Goal: Task Accomplishment & Management: Complete application form

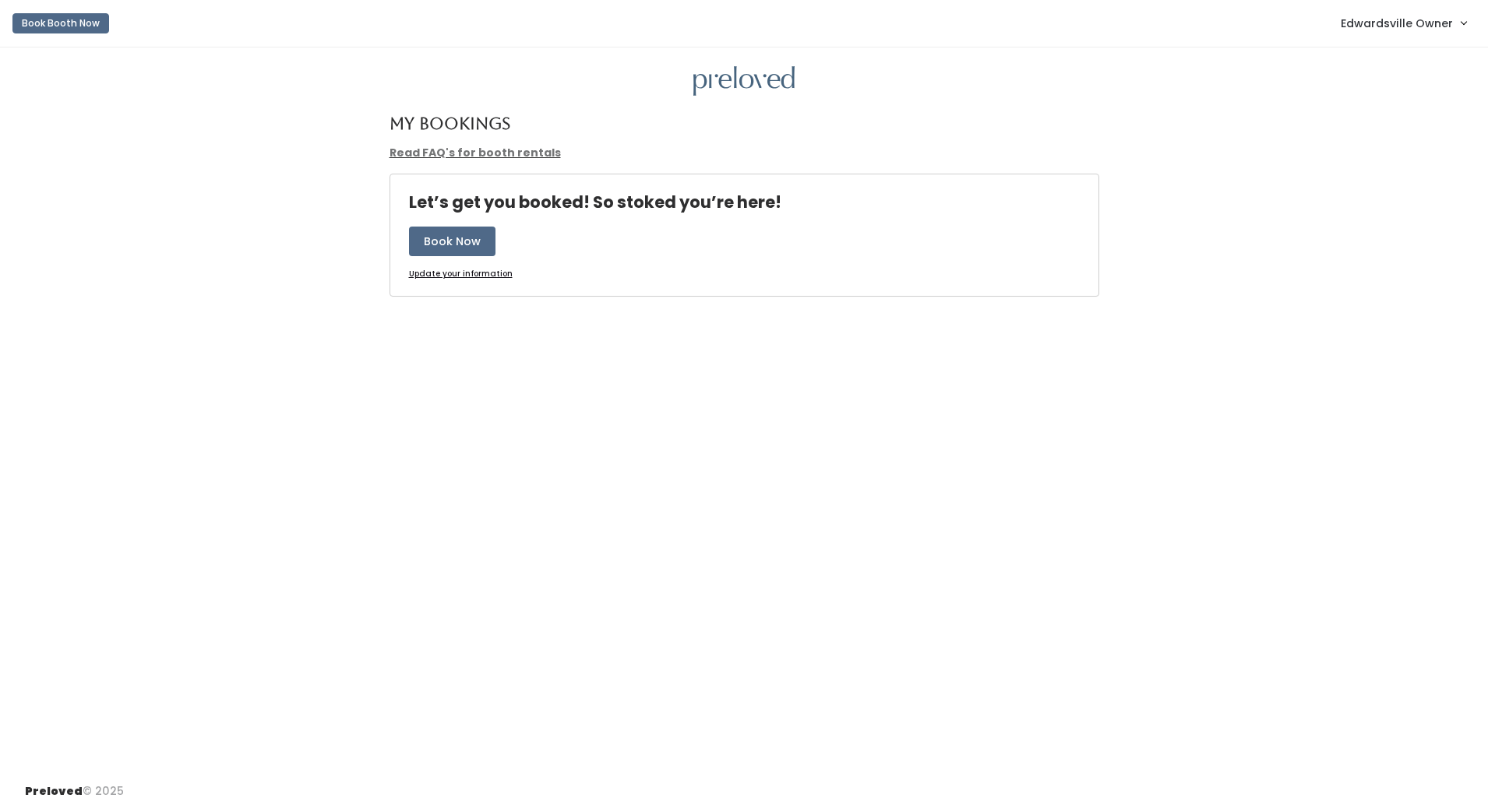
click at [1447, 34] on link "Edwardsville Owner" at bounding box center [1403, 23] width 157 height 33
click at [1438, 57] on link "Admin Home" at bounding box center [1411, 61] width 139 height 28
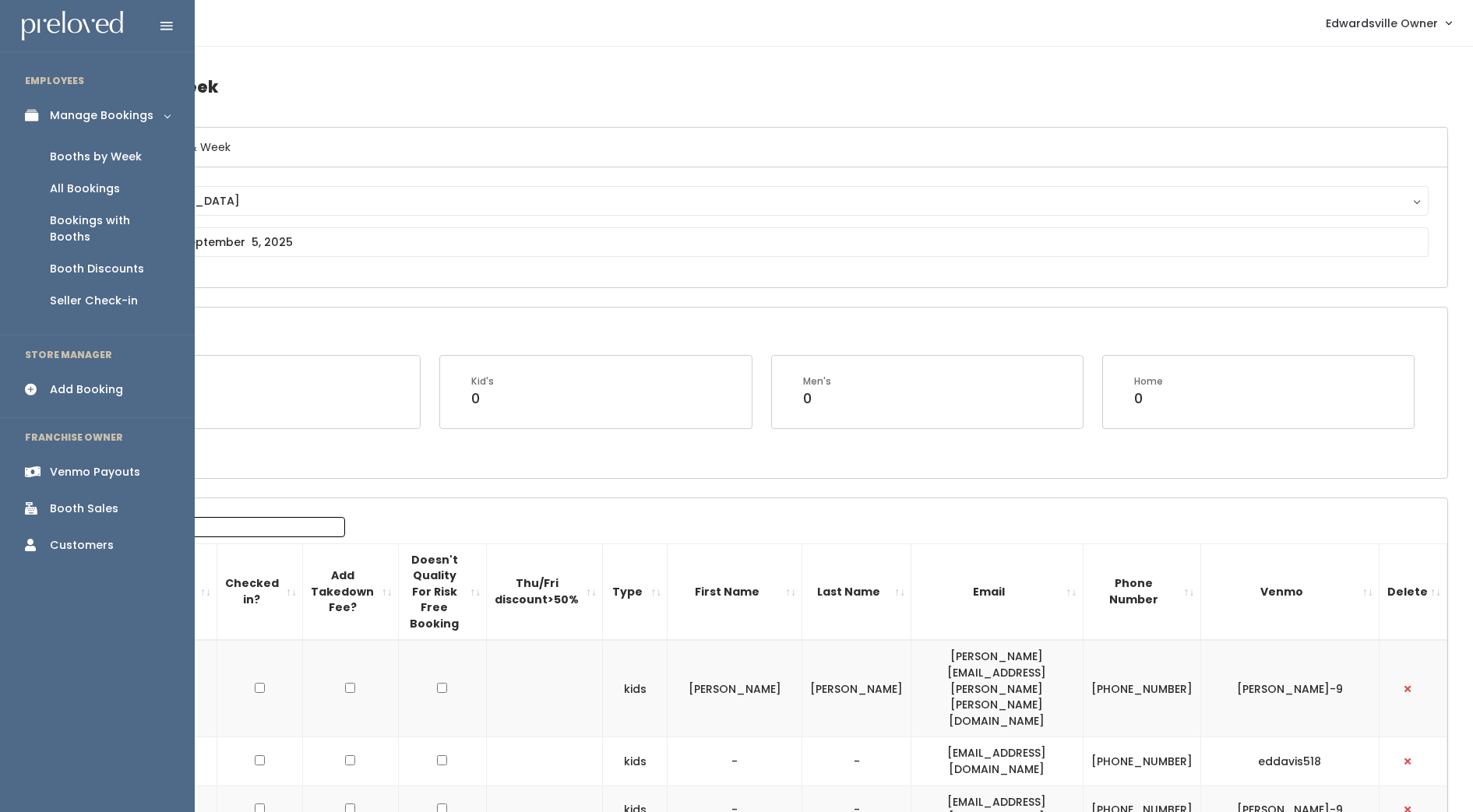
click at [97, 158] on div "Booths by Week" at bounding box center [95, 156] width 92 height 16
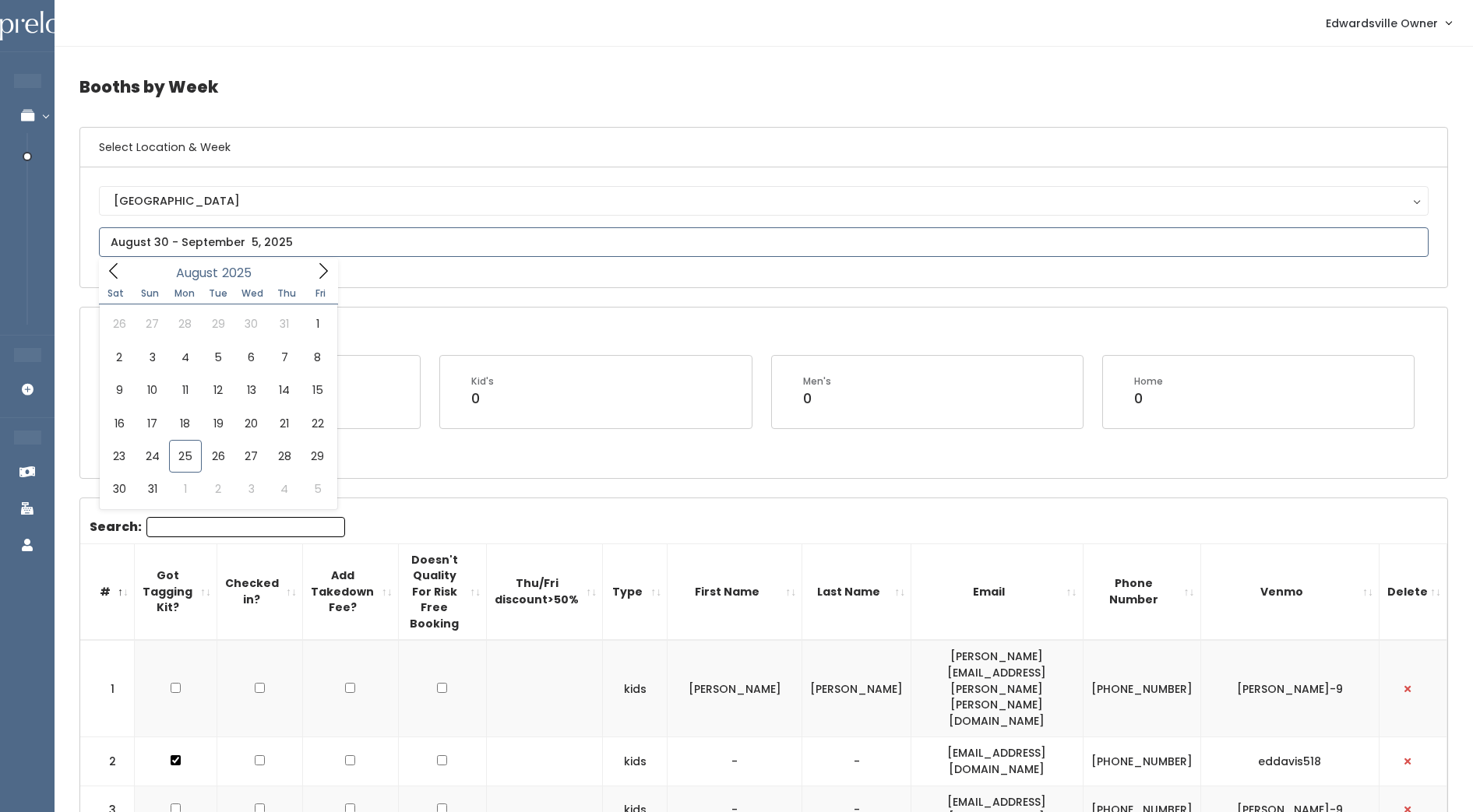
click at [307, 243] on input "text" at bounding box center [764, 241] width 1330 height 30
click at [316, 279] on icon at bounding box center [324, 271] width 17 height 17
type input "September 20 to September 26"
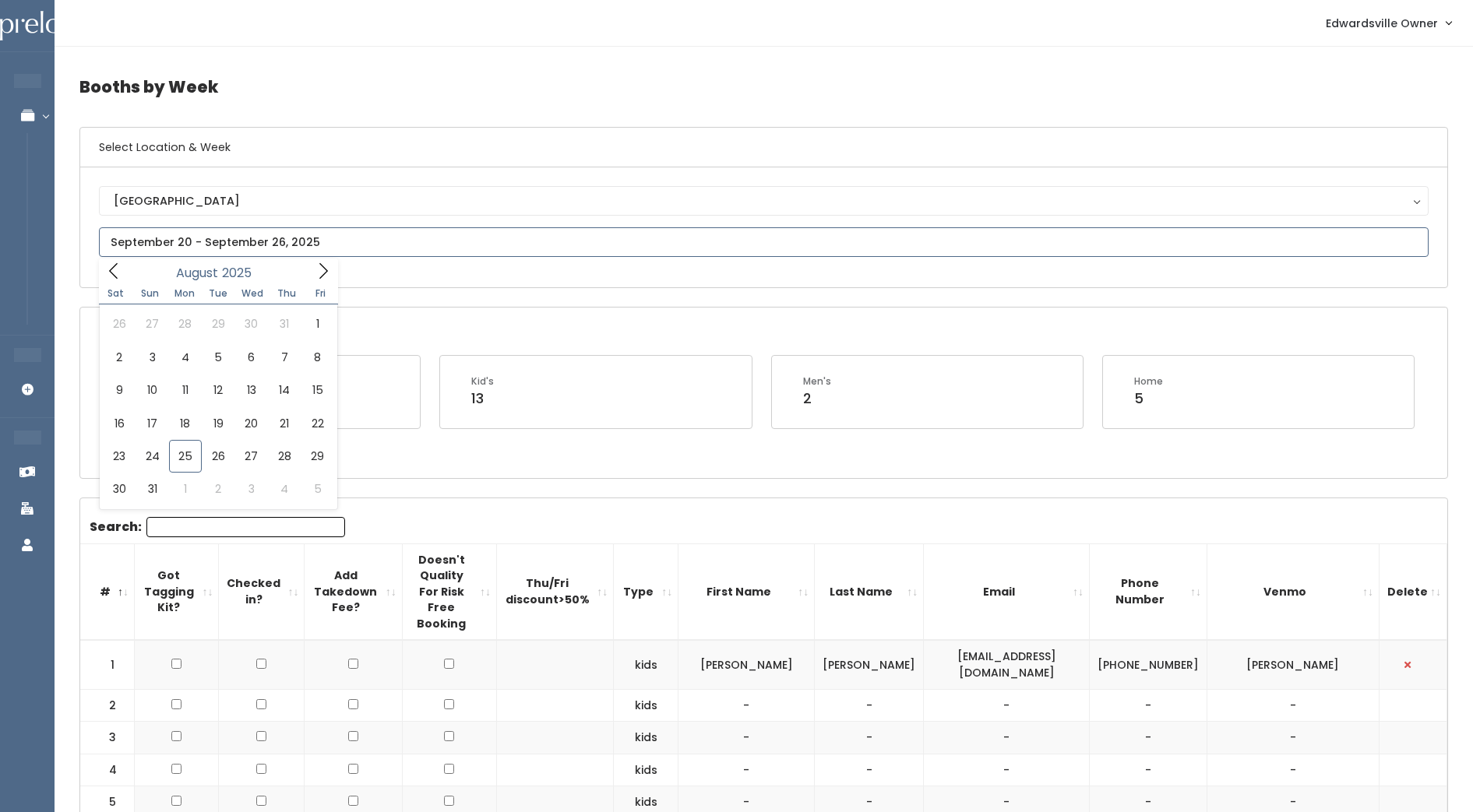
click at [333, 242] on input "text" at bounding box center [764, 241] width 1330 height 30
click at [318, 276] on icon at bounding box center [324, 271] width 17 height 17
type input "September 27 to October 3"
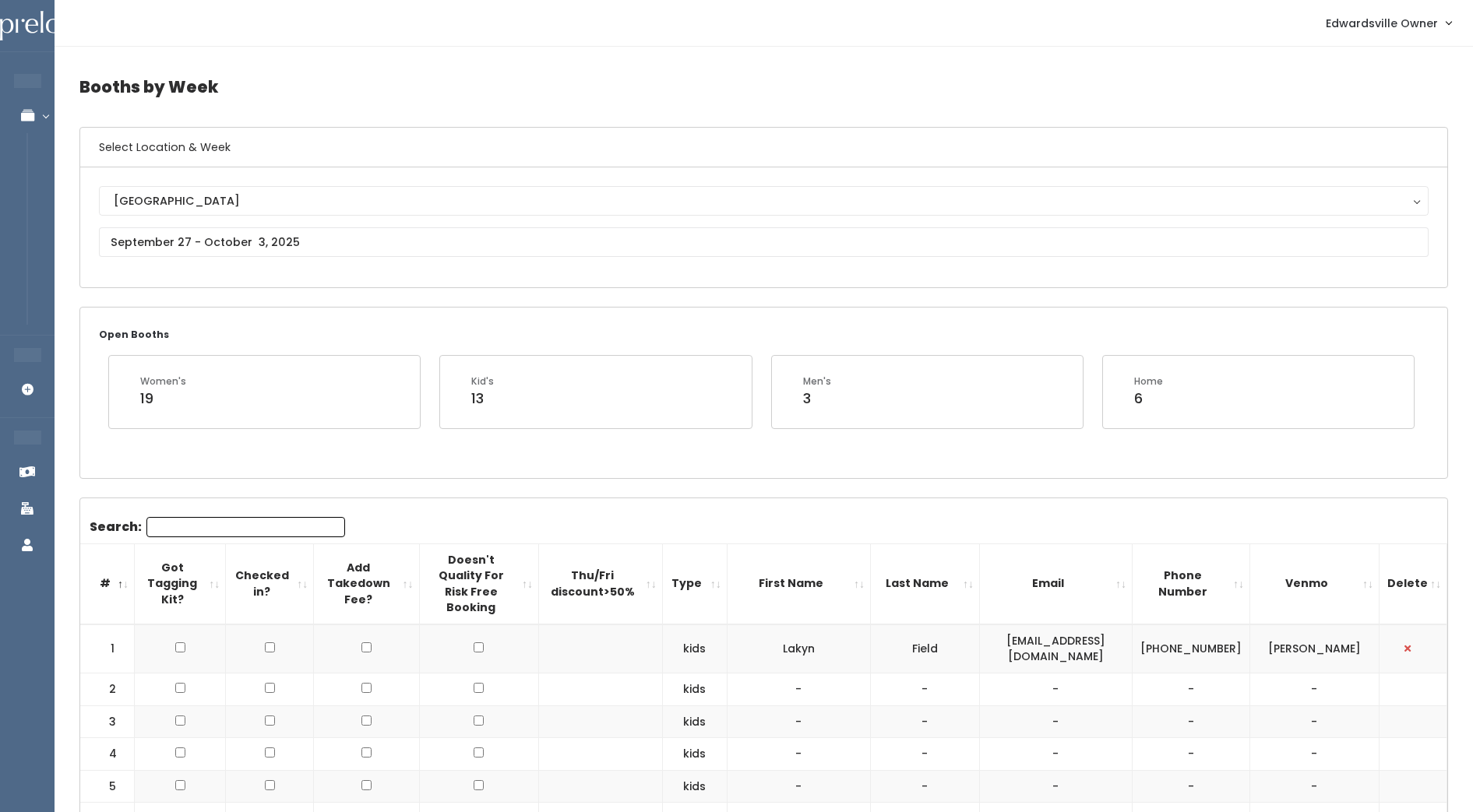
click at [247, 450] on div "Open Booths Women's 19 Kid's 13 Men's 3 Home 6" at bounding box center [764, 392] width 1367 height 170
click at [311, 246] on input "text" at bounding box center [764, 241] width 1330 height 30
click at [317, 263] on icon at bounding box center [324, 271] width 17 height 17
click at [642, 69] on h4 "Booths by Week" at bounding box center [764, 87] width 1369 height 43
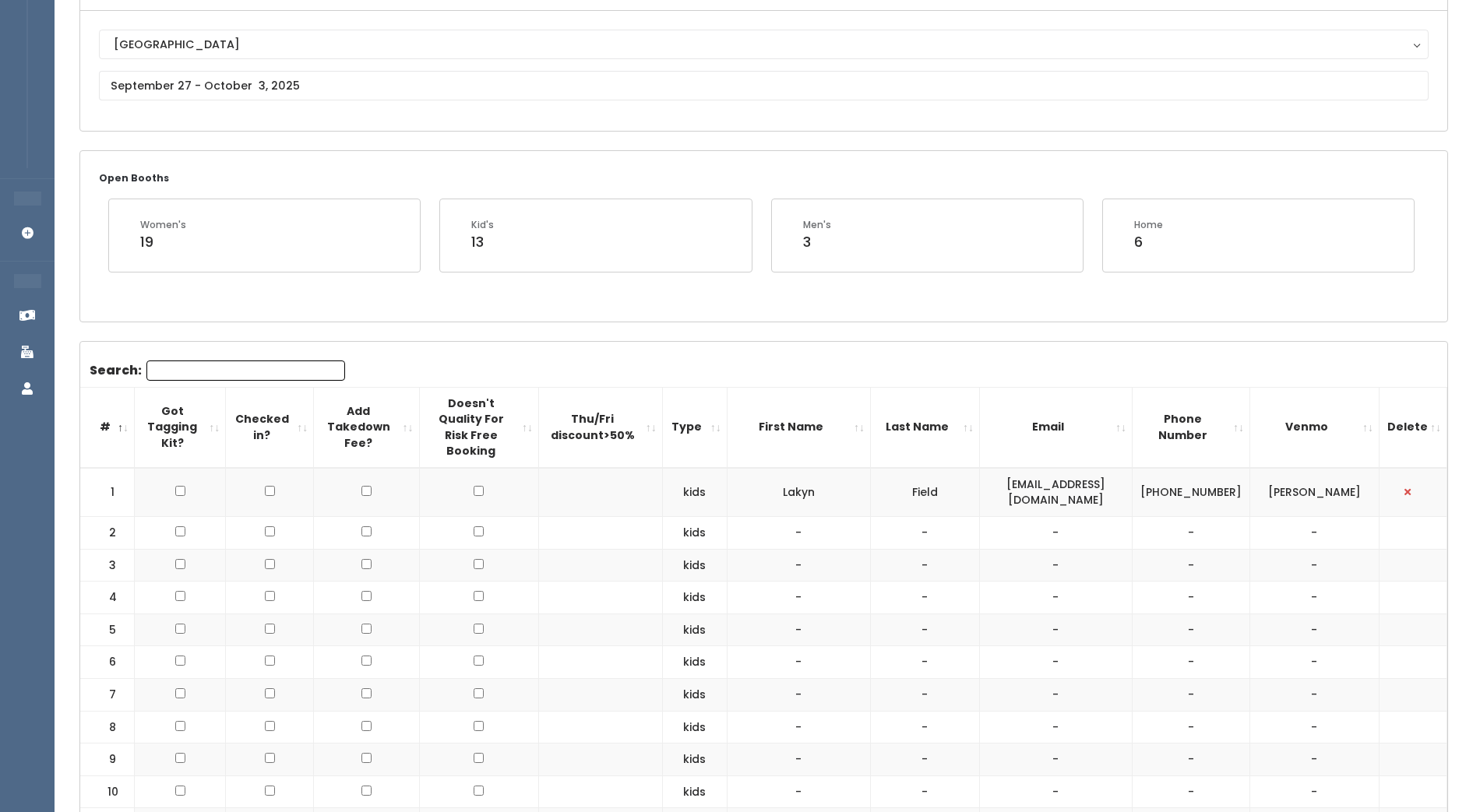
scroll to position [173, 0]
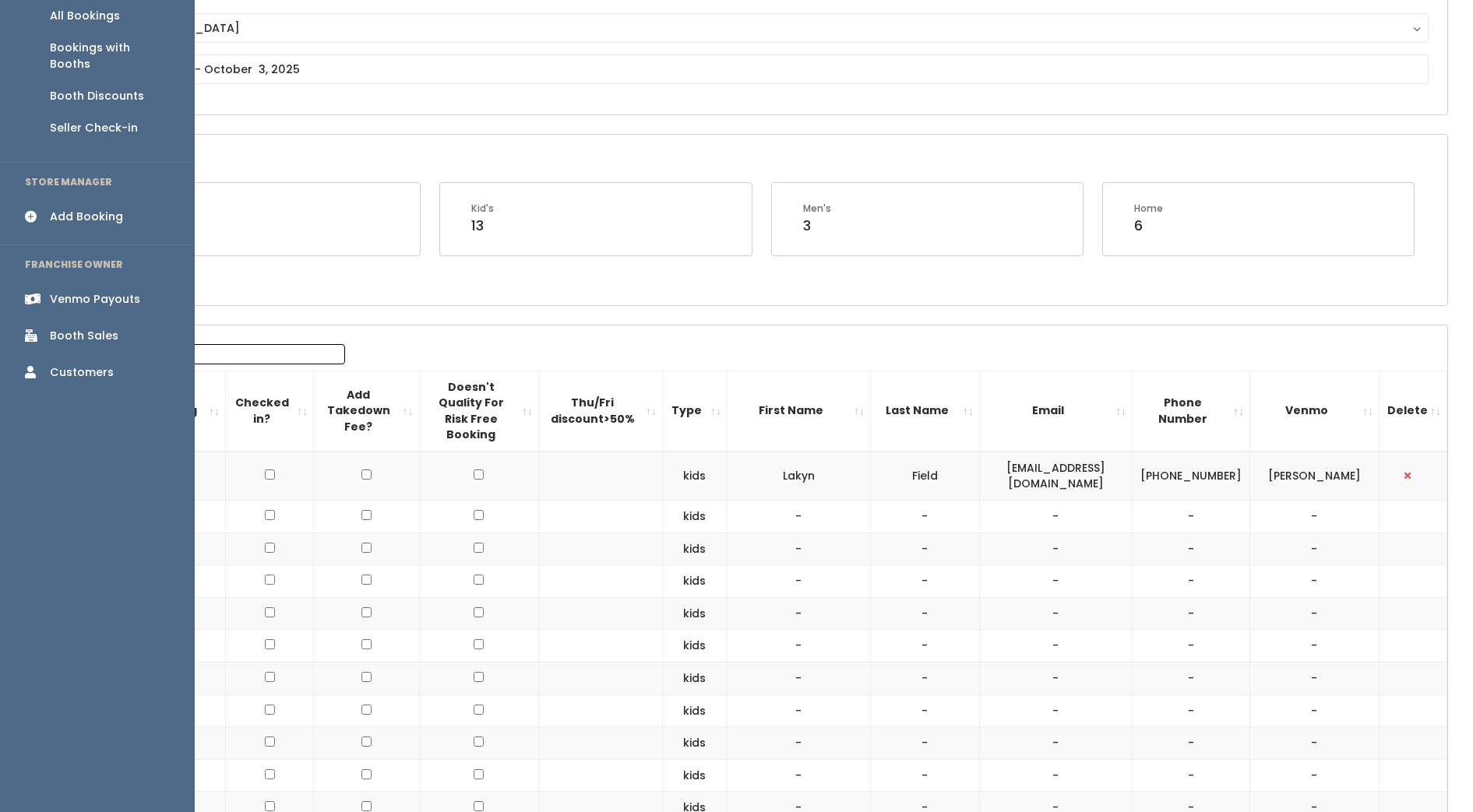
click at [54, 209] on div "Add Booking" at bounding box center [86, 217] width 74 height 16
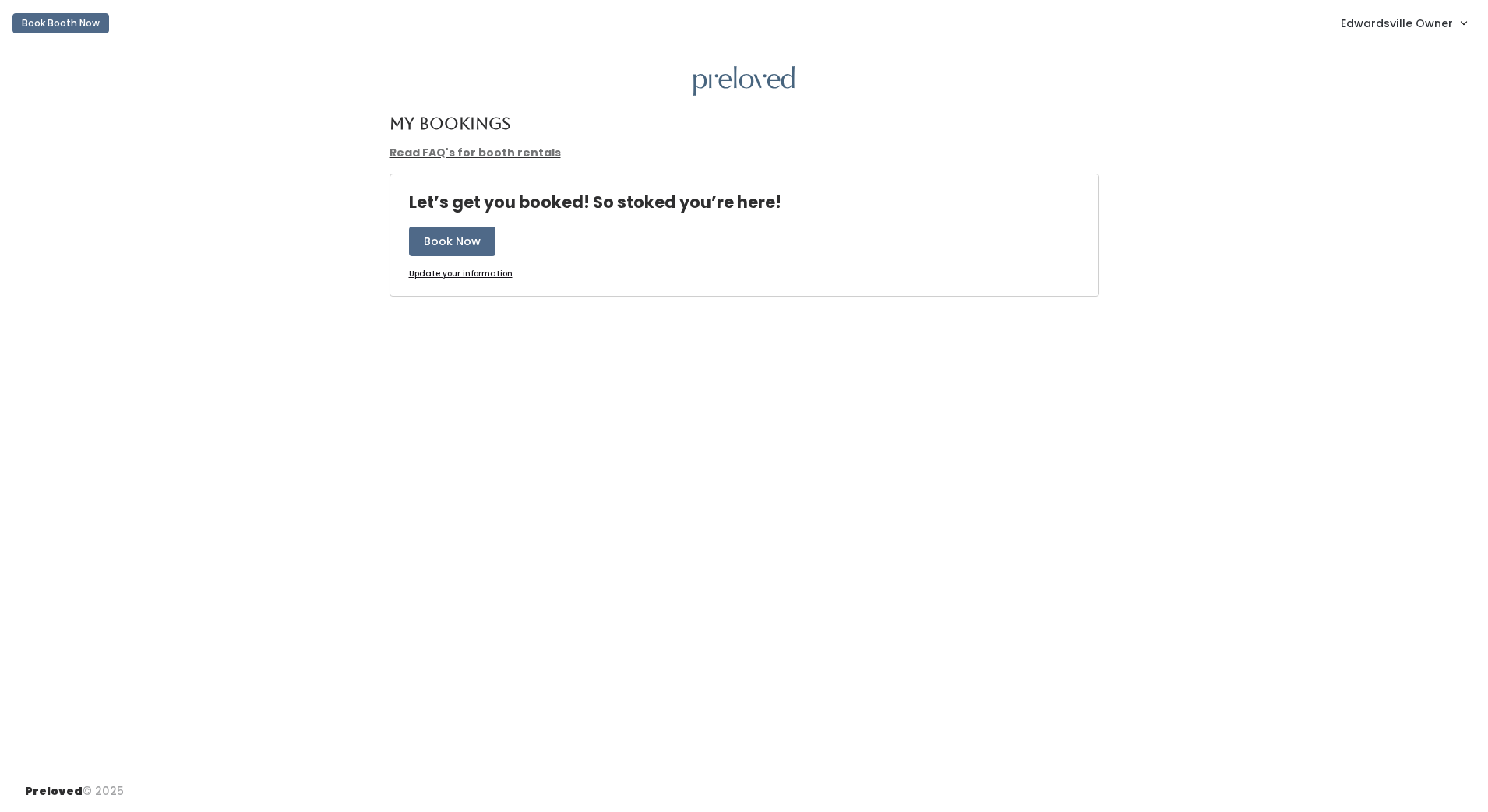
click at [1411, 23] on span "Edwardsville Owner" at bounding box center [1397, 24] width 113 height 17
click at [1400, 62] on link "Admin Home" at bounding box center [1411, 61] width 139 height 28
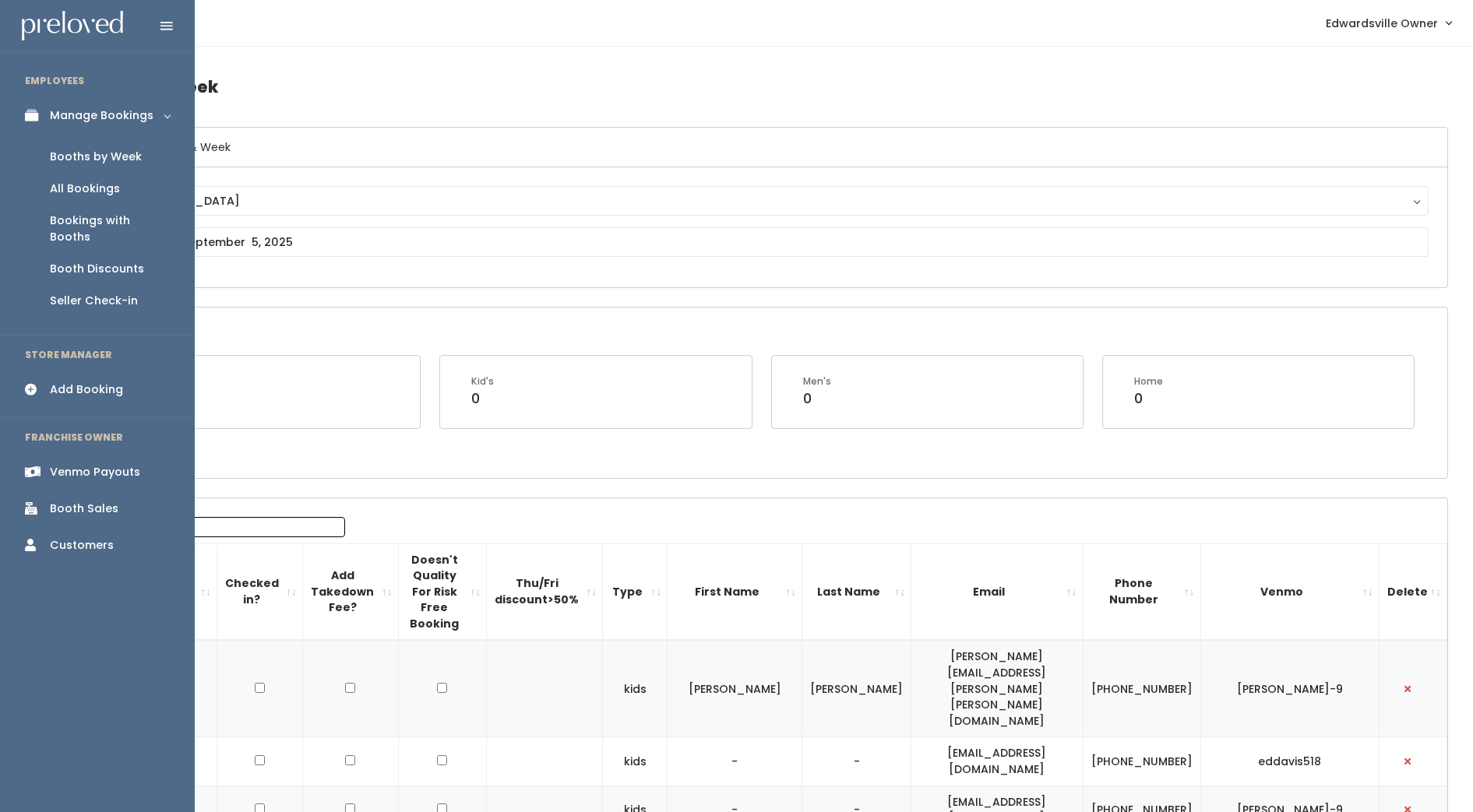
click at [97, 158] on div "Booths by Week" at bounding box center [95, 156] width 92 height 16
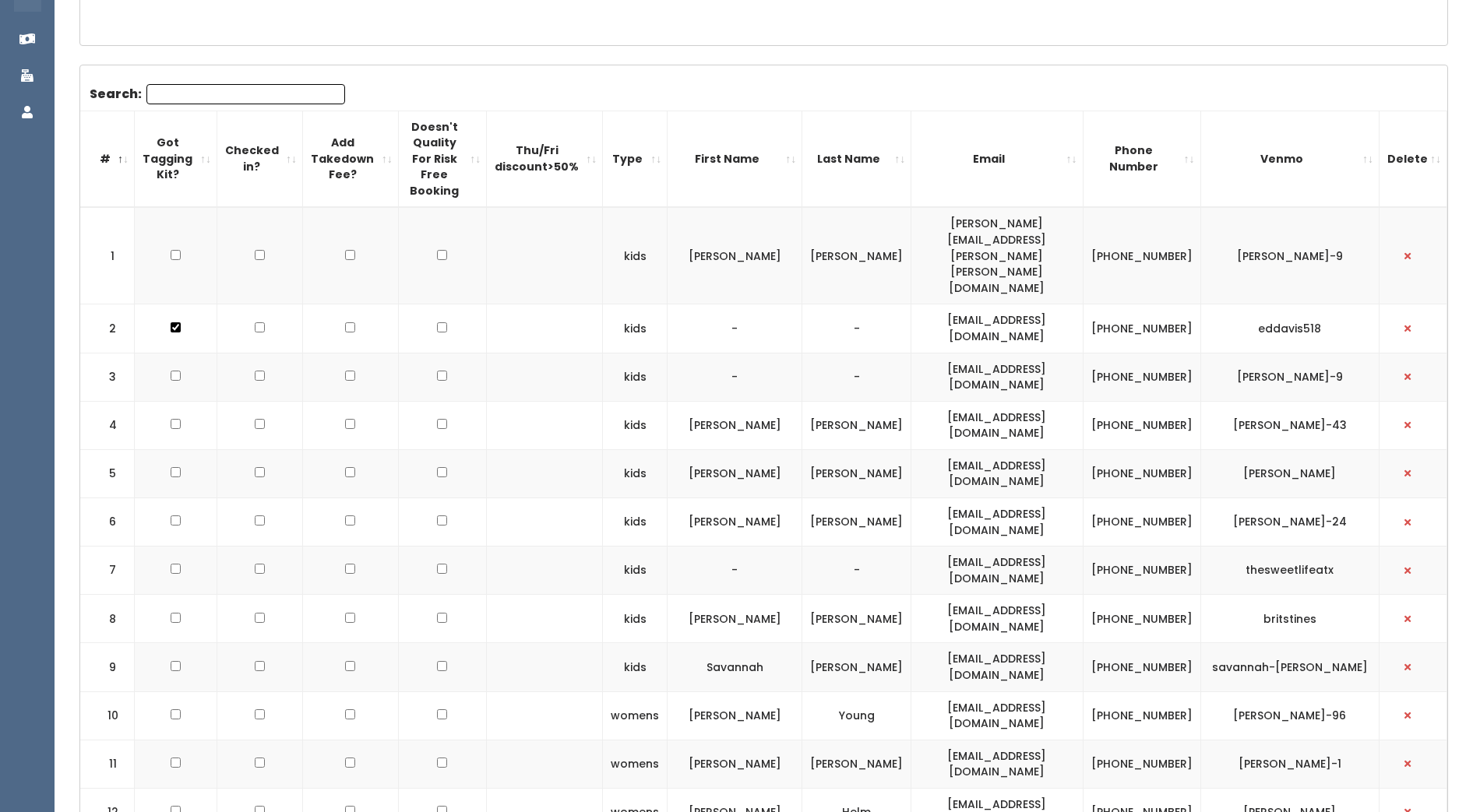
scroll to position [428, 0]
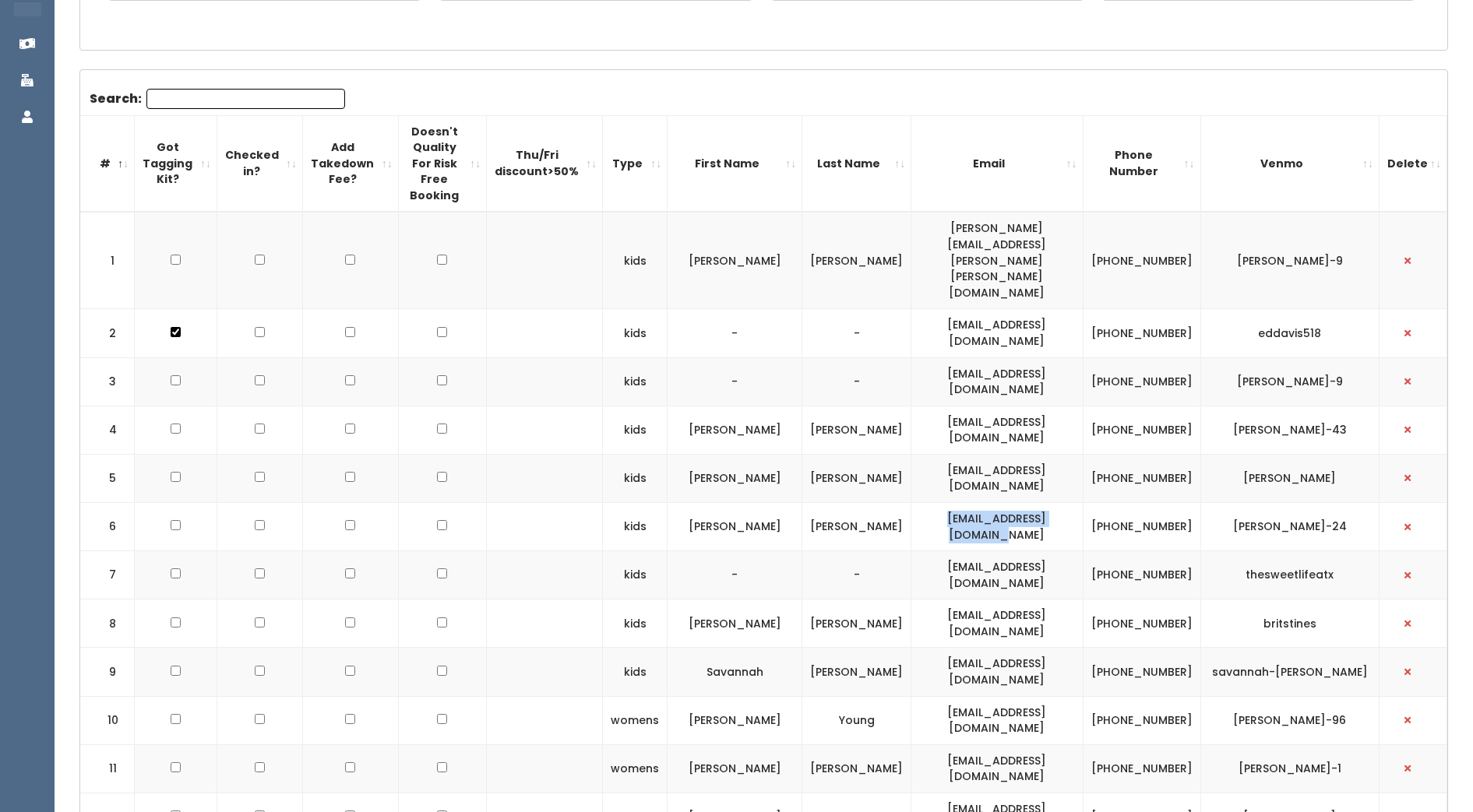
drag, startPoint x: 941, startPoint y: 464, endPoint x: 1084, endPoint y: 468, distance: 143.1
click at [1083, 502] on td "stinnett51411@gmail.com" at bounding box center [998, 526] width 172 height 49
drag, startPoint x: 1084, startPoint y: 468, endPoint x: 1067, endPoint y: 464, distance: 17.5
copy td "stinnett51411@gmail.com"
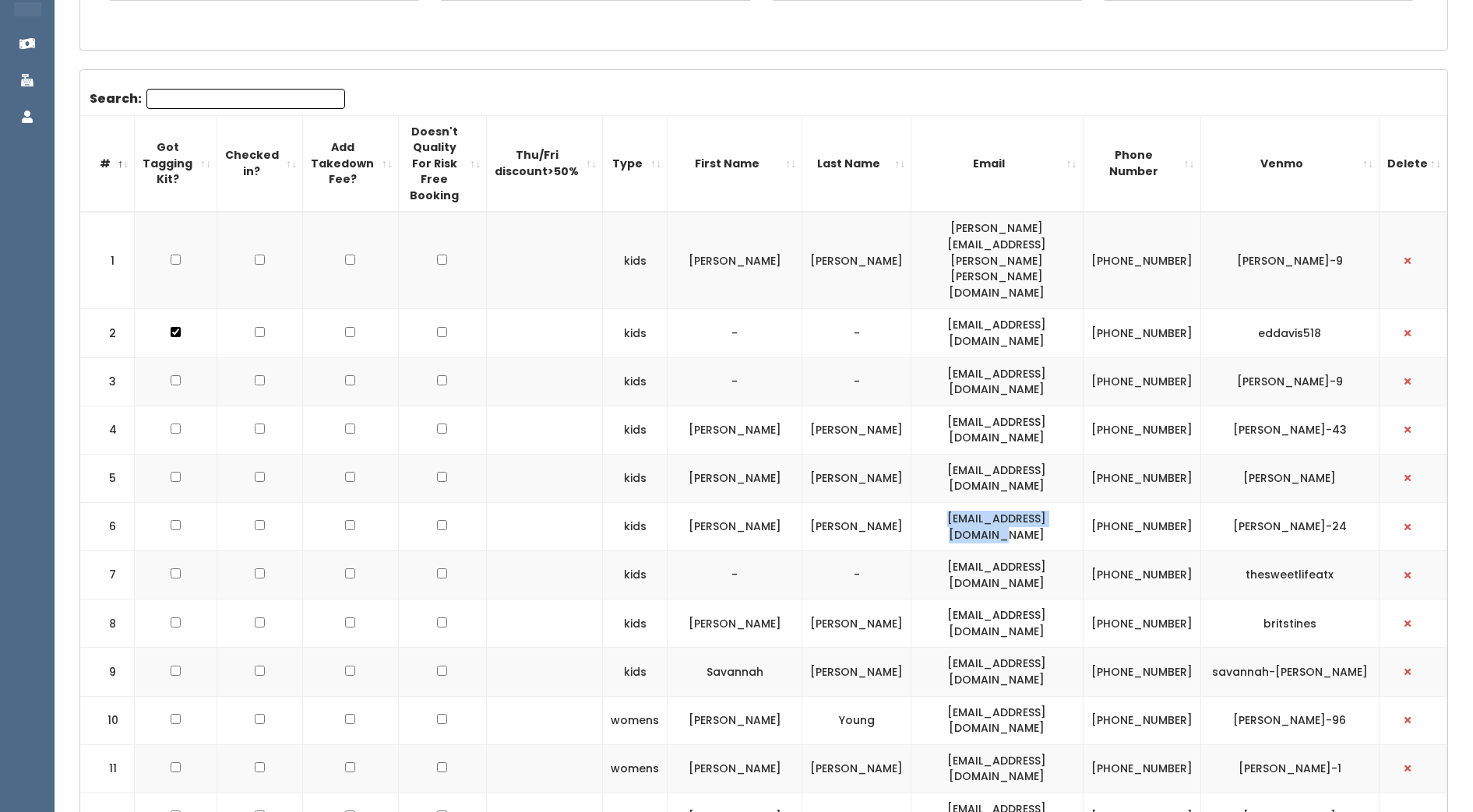
drag, startPoint x: 1233, startPoint y: 465, endPoint x: 1353, endPoint y: 468, distance: 120.0
click at [1353, 502] on td "michelle-stinnett-24" at bounding box center [1290, 526] width 179 height 49
drag, startPoint x: 1353, startPoint y: 468, endPoint x: 1336, endPoint y: 460, distance: 18.8
copy td "michelle-stinnett-24"
drag, startPoint x: 1129, startPoint y: 454, endPoint x: 1184, endPoint y: 479, distance: 60.4
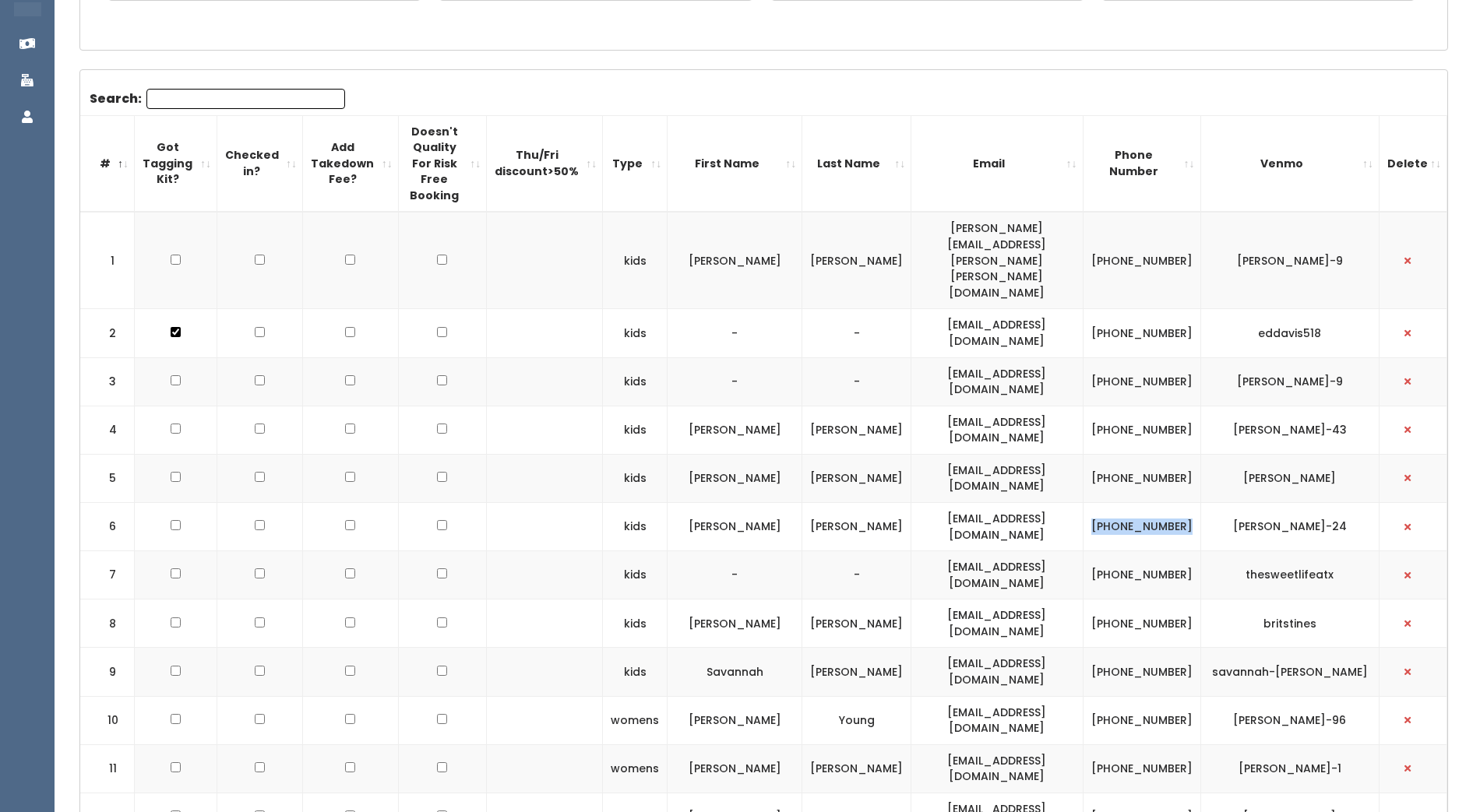
click at [1184, 502] on td "(815) 508-3199" at bounding box center [1141, 526] width 117 height 49
drag, startPoint x: 1184, startPoint y: 479, endPoint x: 1163, endPoint y: 448, distance: 37.4
copy td "(815) 508-3199"
click at [1411, 523] on span "button" at bounding box center [1407, 528] width 7 height 10
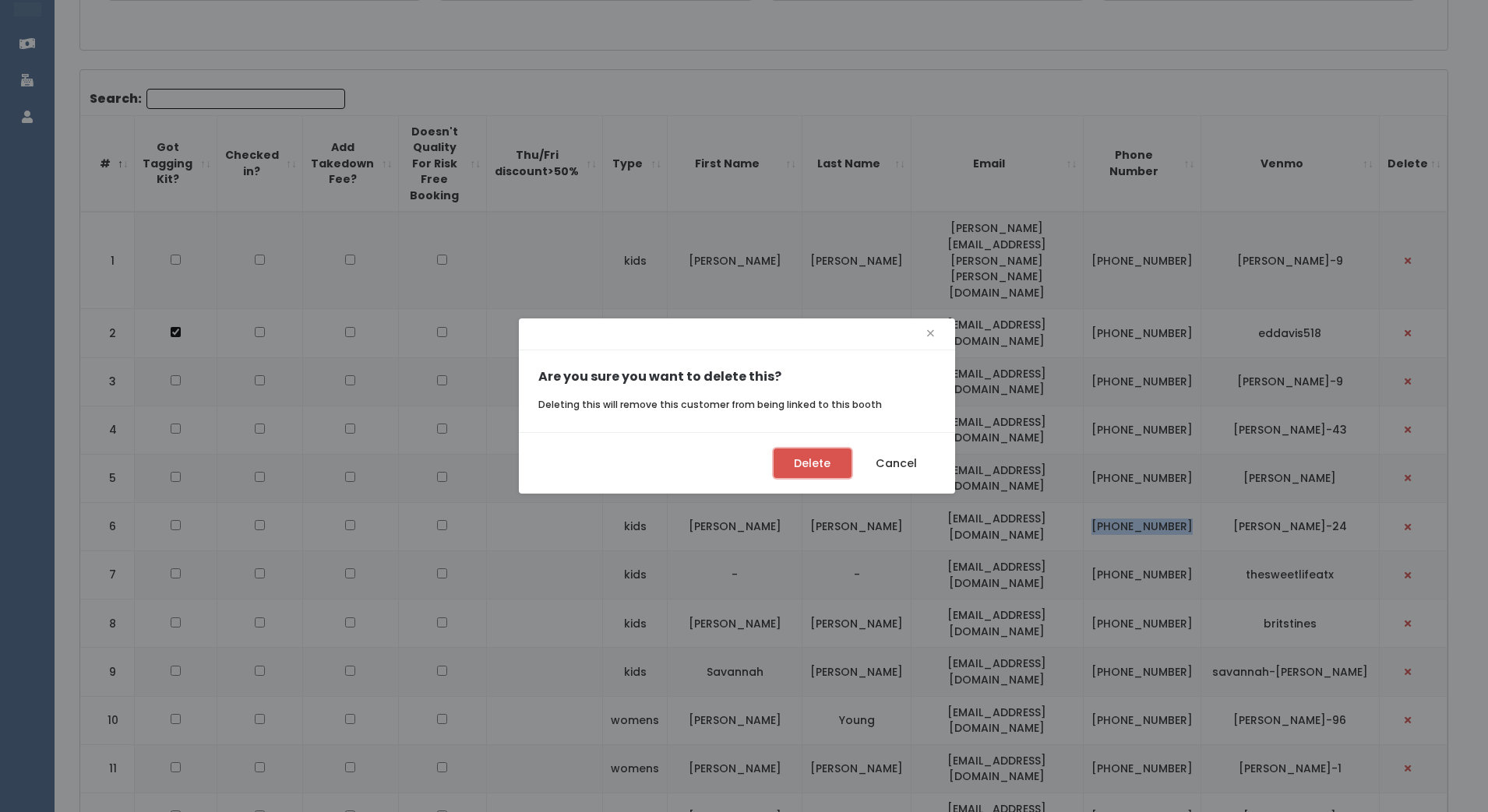
click at [802, 472] on button "Delete" at bounding box center [812, 463] width 78 height 30
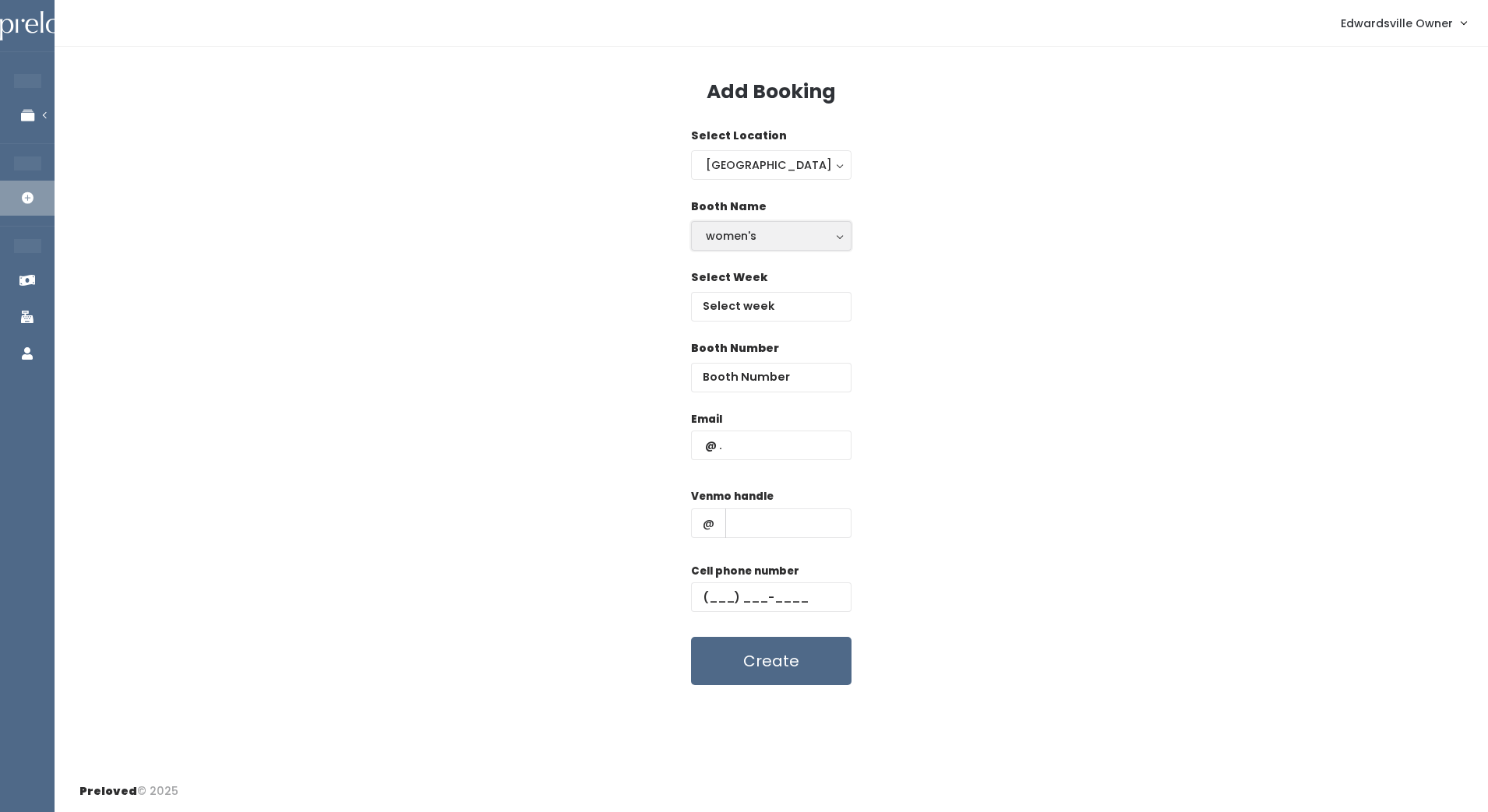
click at [725, 242] on div "women's" at bounding box center [770, 236] width 131 height 17
click at [734, 295] on link "kid's" at bounding box center [771, 299] width 158 height 28
select select "kids"
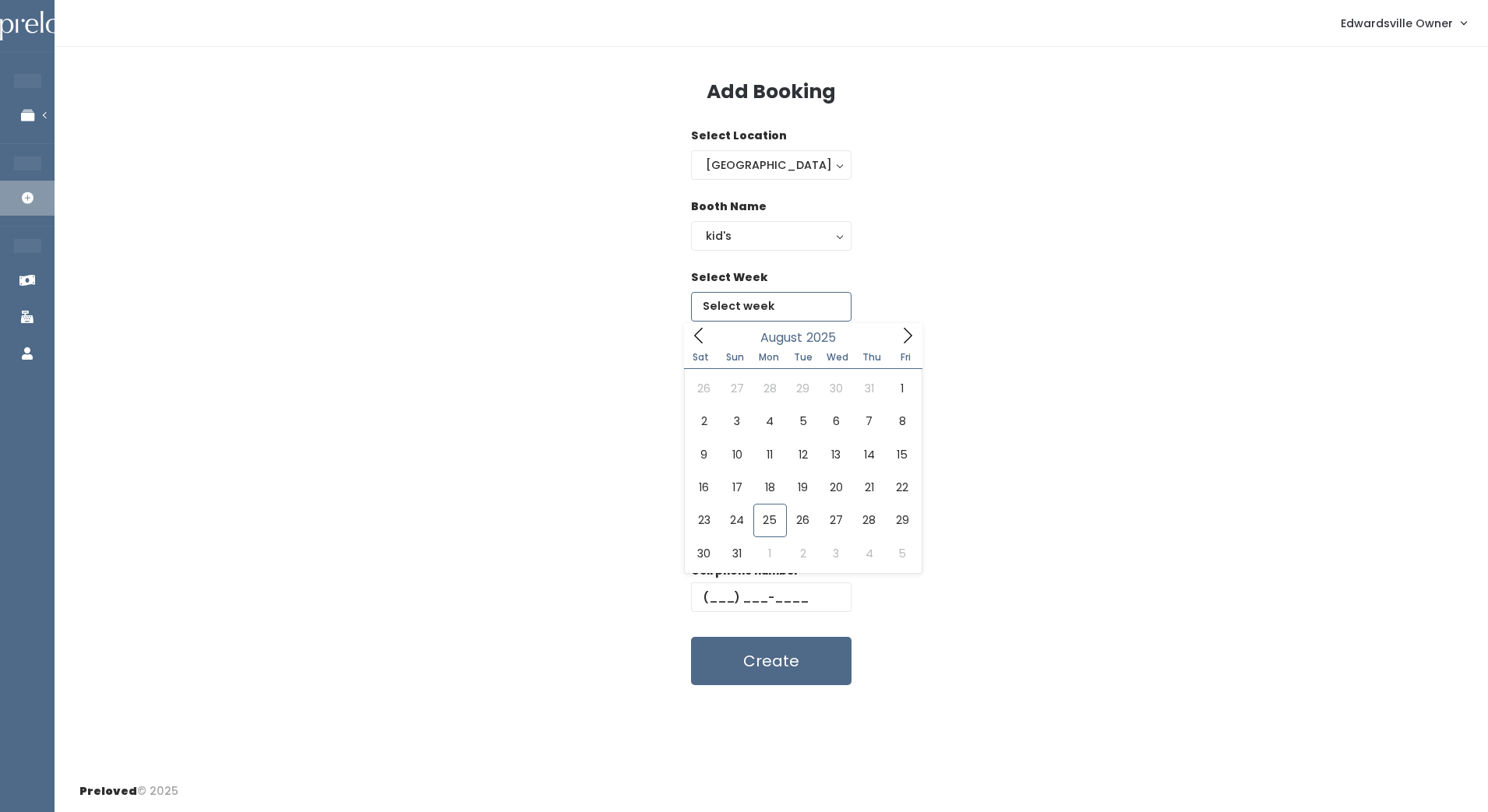
click at [734, 295] on input "text" at bounding box center [771, 306] width 160 height 30
click at [912, 332] on icon at bounding box center [908, 336] width 17 height 17
type input "September 27 to October 3"
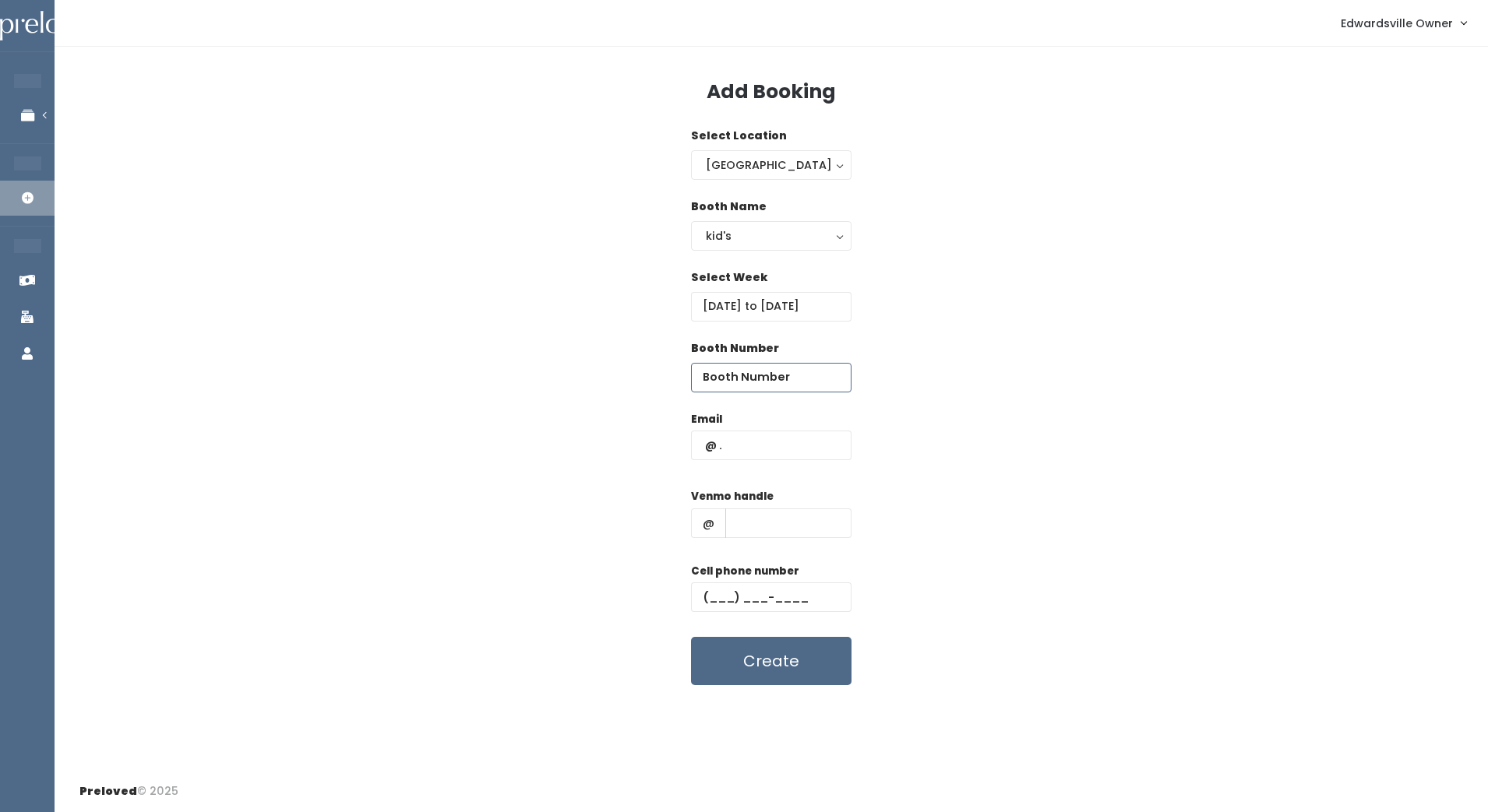
click at [766, 379] on input "number" at bounding box center [771, 377] width 160 height 30
type input "6"
click at [765, 434] on input "text" at bounding box center [771, 445] width 160 height 30
paste input "stinnett51411@gmail.com"
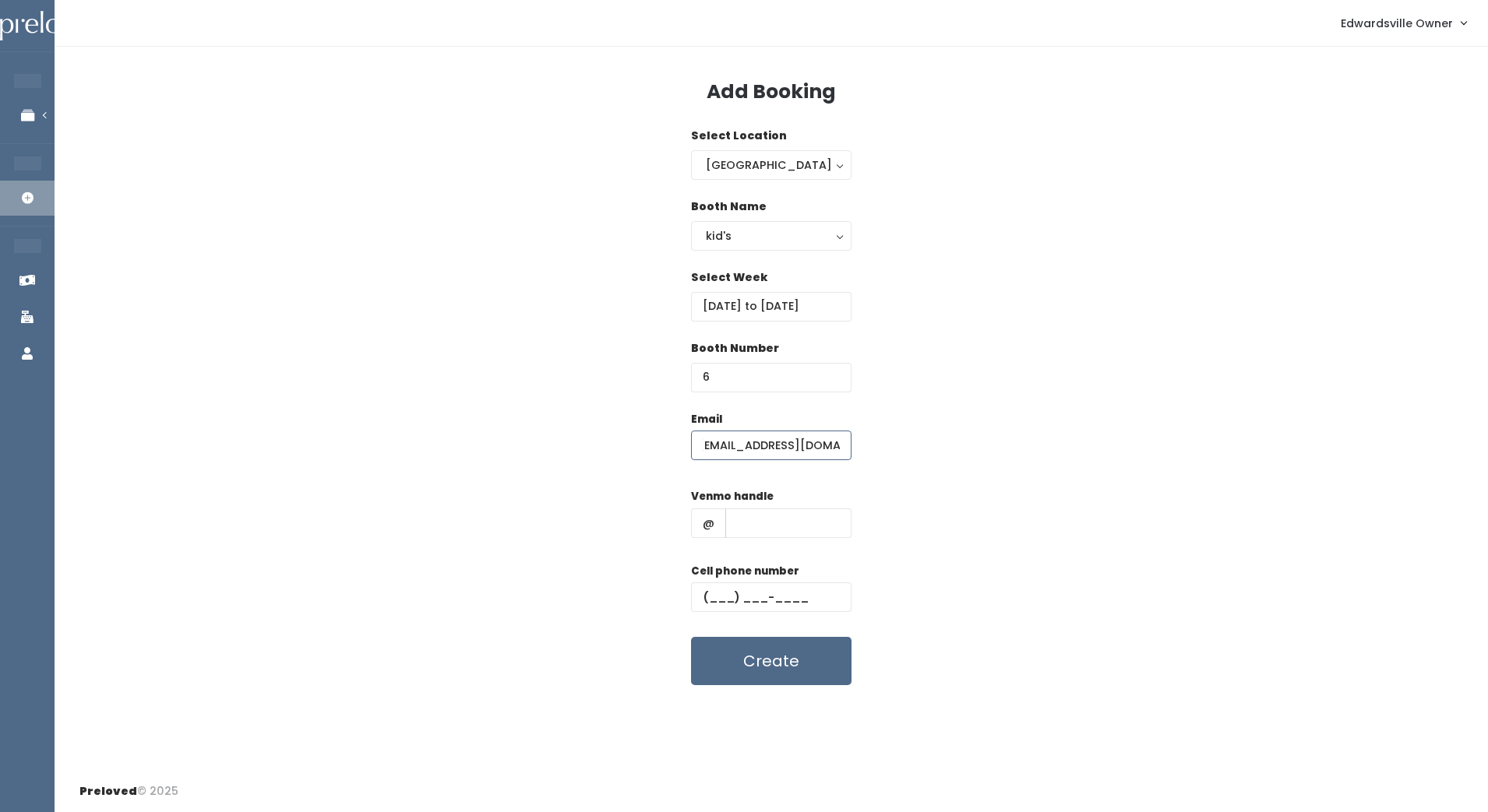
type input "stinnett51411@gmail.com"
drag, startPoint x: 766, startPoint y: 521, endPoint x: 748, endPoint y: 518, distance: 18.2
paste input "michelle-stinnett-24"
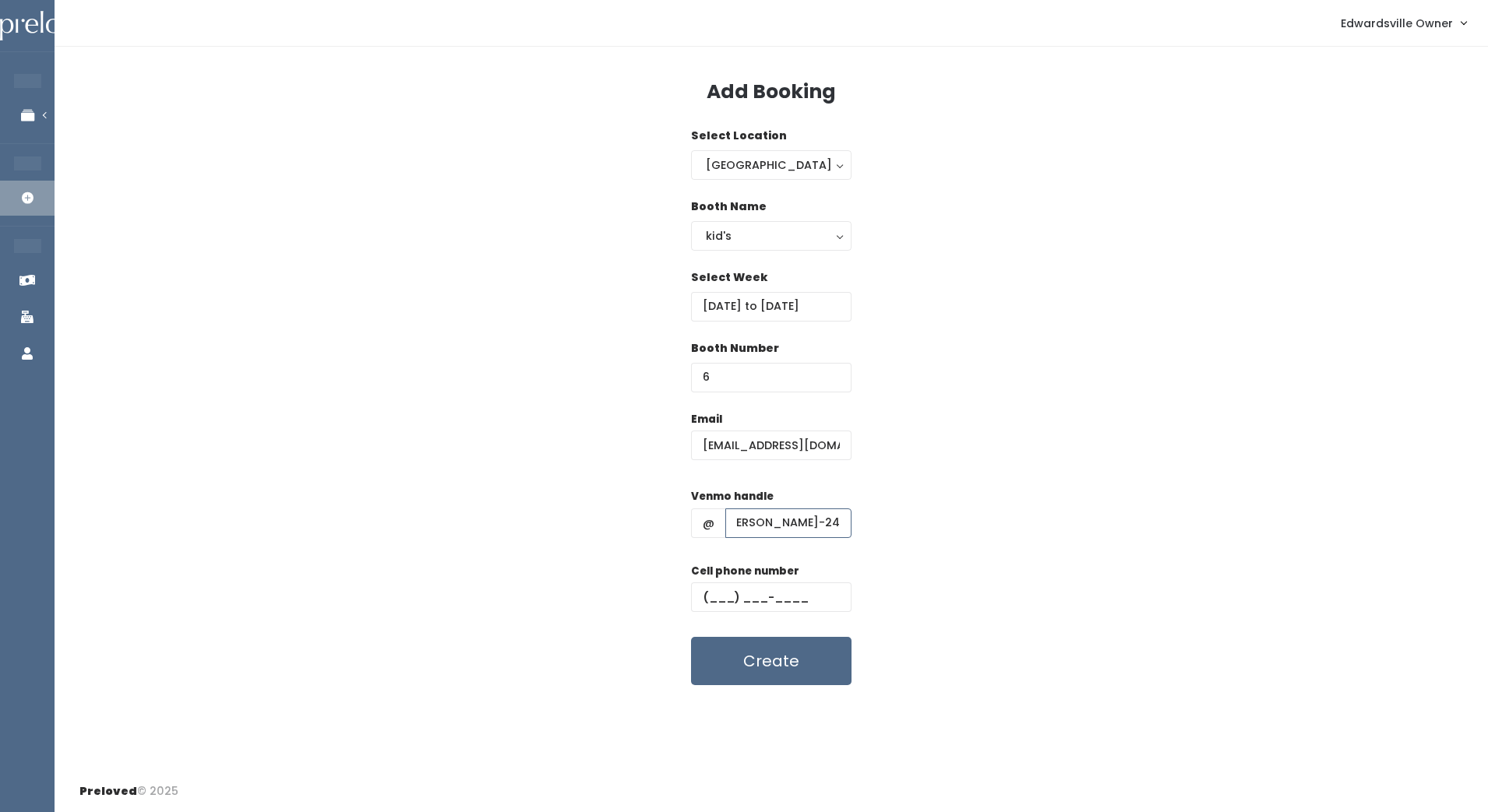
type input "michelle-stinnett-24"
click at [705, 598] on input "text" at bounding box center [771, 596] width 160 height 30
paste input "(815) 508-3199"
type input "(815) 508-3199"
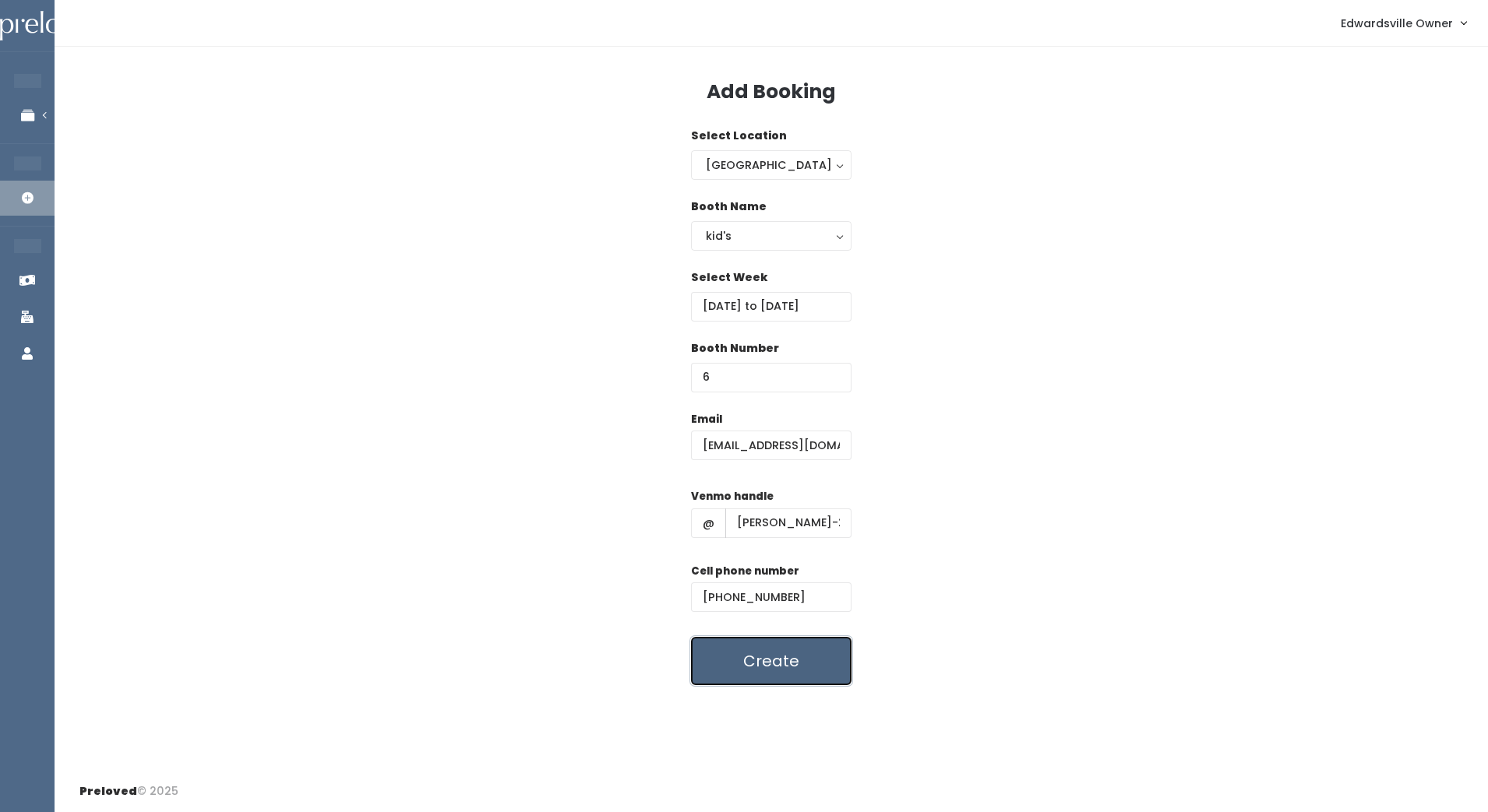
click at [793, 664] on button "Create" at bounding box center [771, 661] width 160 height 49
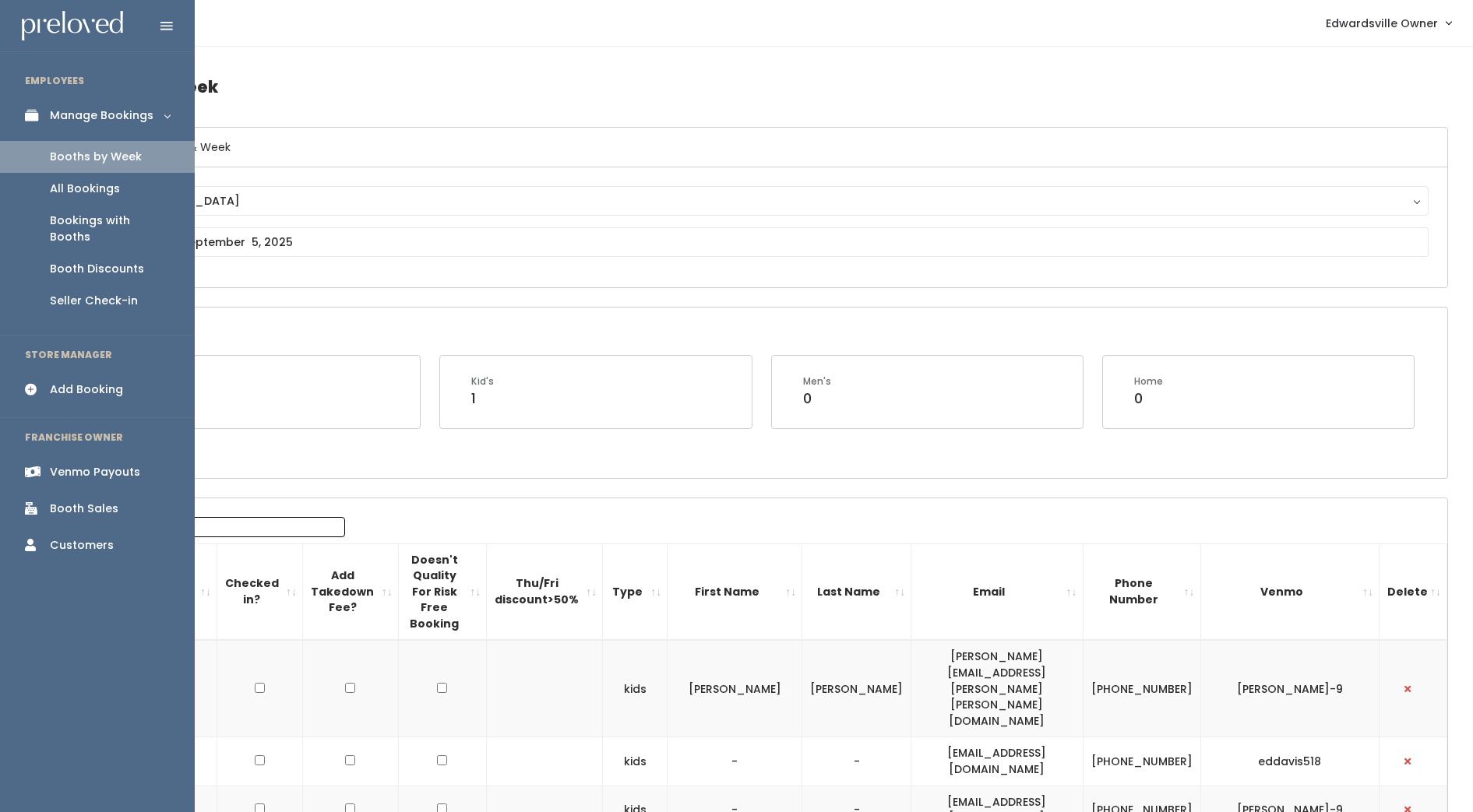
click at [74, 382] on div "Add Booking" at bounding box center [86, 389] width 74 height 16
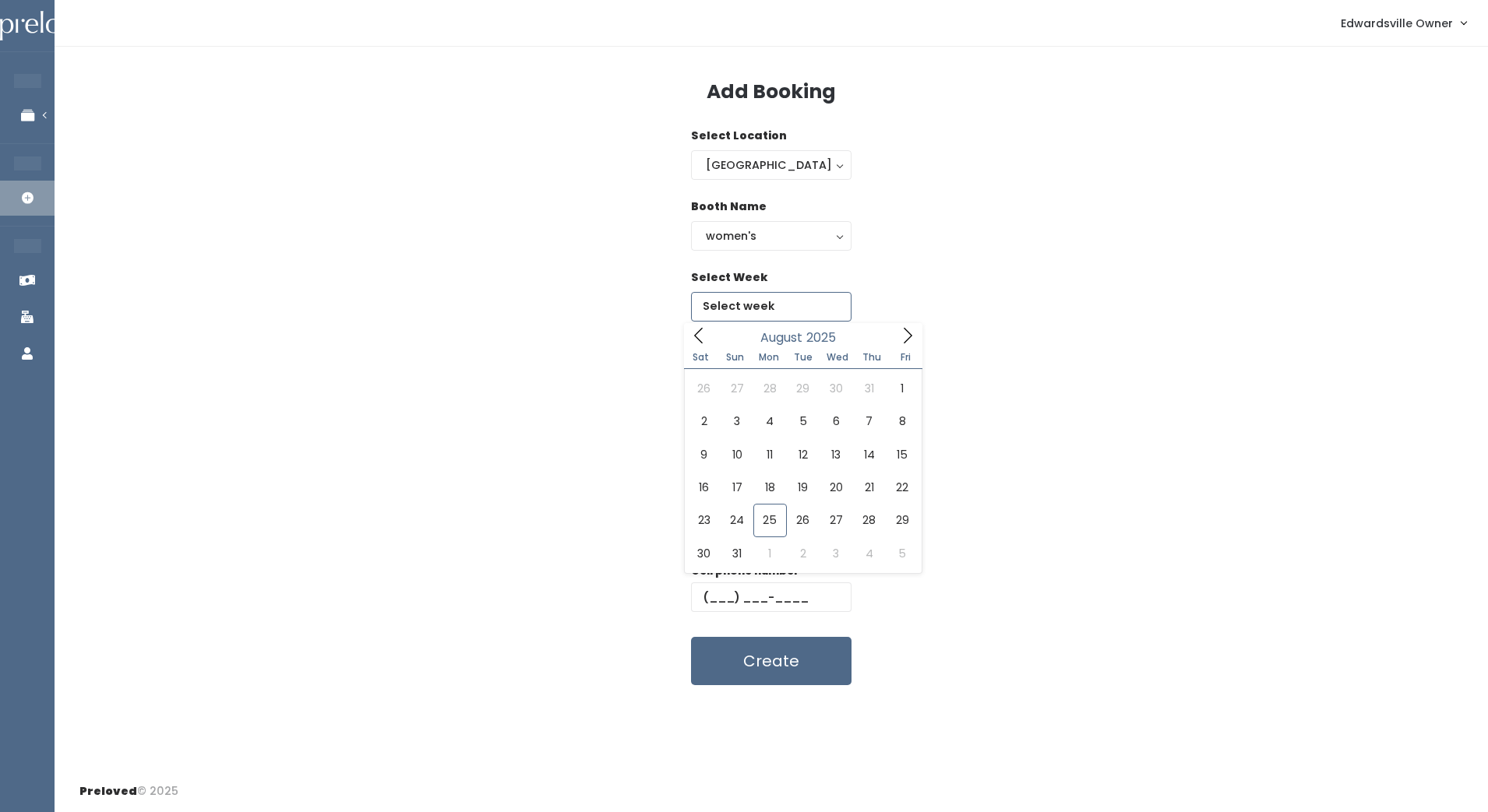
click at [774, 305] on input "text" at bounding box center [771, 306] width 160 height 30
type input "[DATE] to [DATE]"
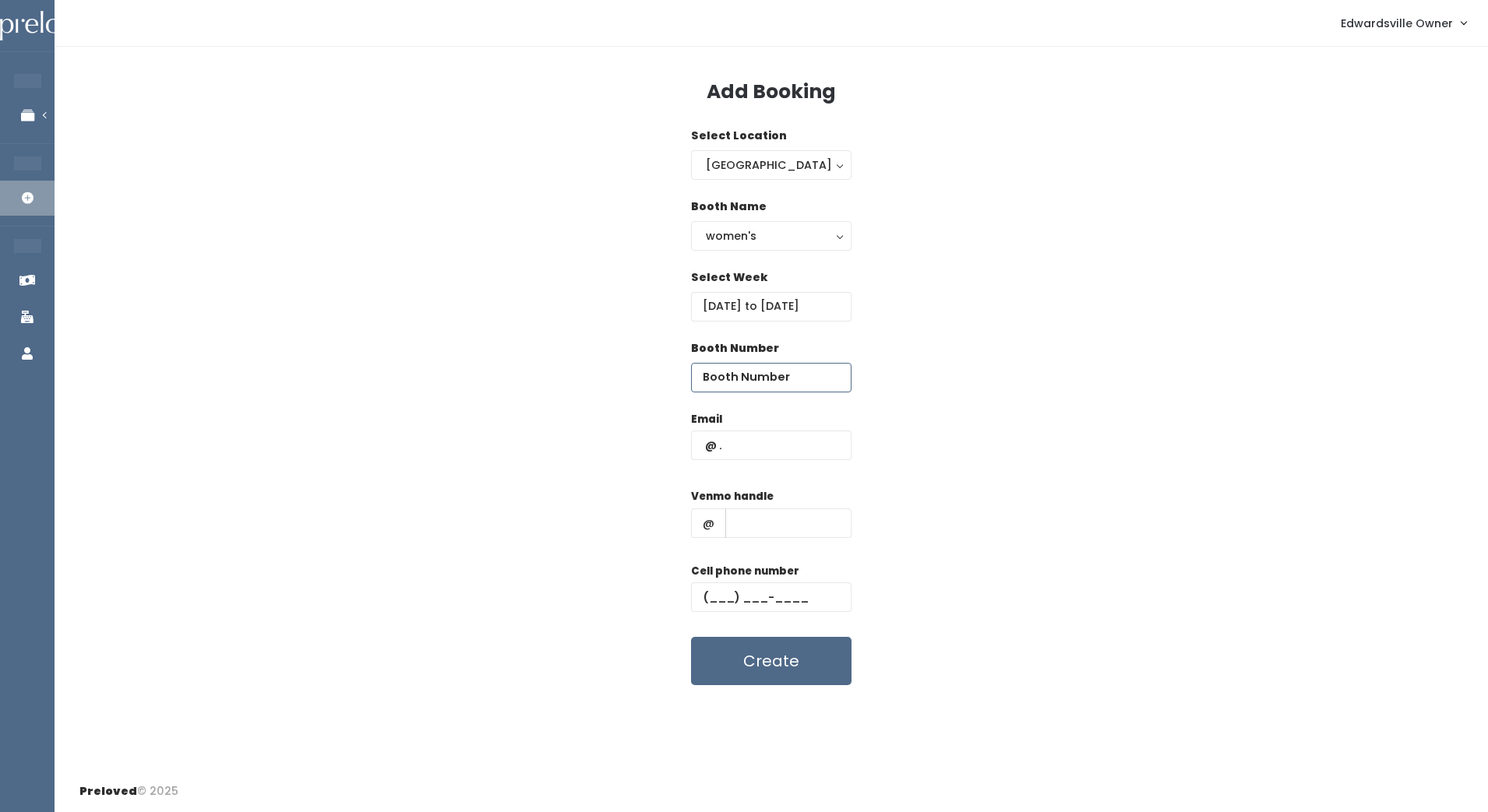
click at [745, 378] on input "number" at bounding box center [771, 377] width 160 height 30
type input "6"
click at [784, 451] on input "text" at bounding box center [771, 445] width 160 height 30
type input "[EMAIL_ADDRESS][DOMAIN_NAME]"
click at [807, 520] on input "text" at bounding box center [788, 523] width 126 height 30
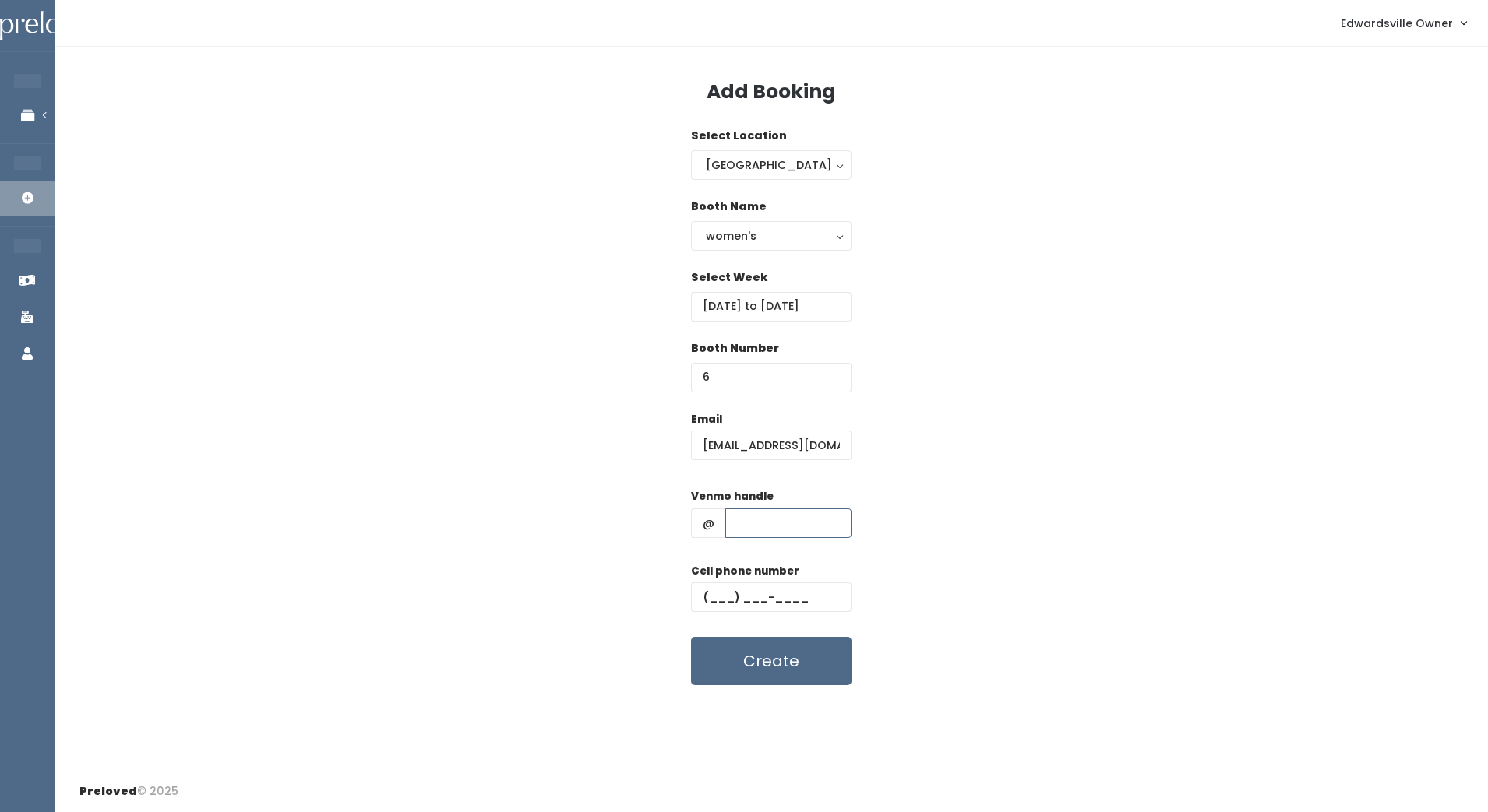
type input "savannah-[PERSON_NAME]"
click at [711, 595] on input "text" at bounding box center [771, 596] width 160 height 30
type input "[PHONE_NUMBER]"
click at [811, 671] on button "Create" at bounding box center [771, 661] width 160 height 49
